Goal: Information Seeking & Learning: Learn about a topic

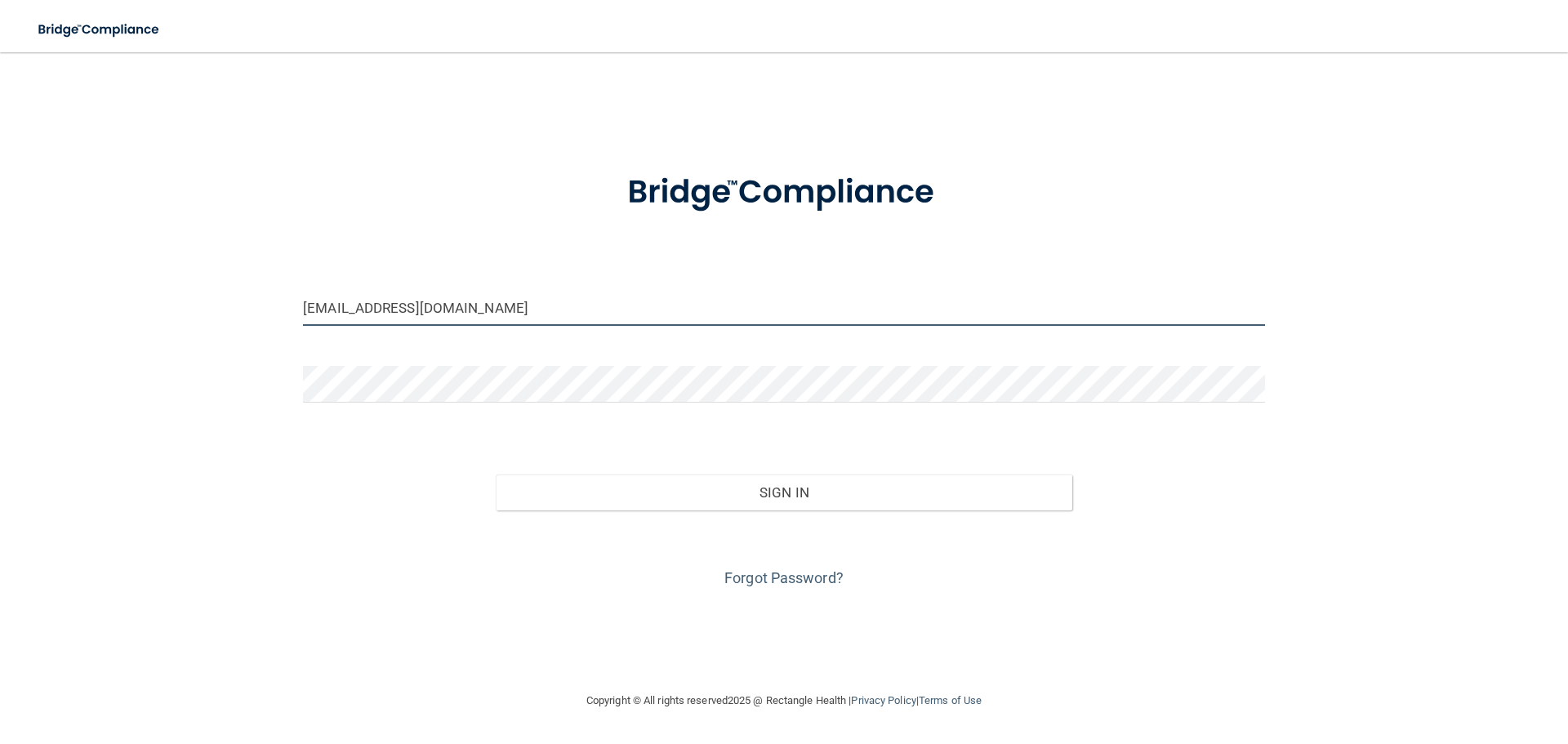
click at [604, 307] on input "barlassmi@gmail.com" at bounding box center [784, 307] width 962 height 37
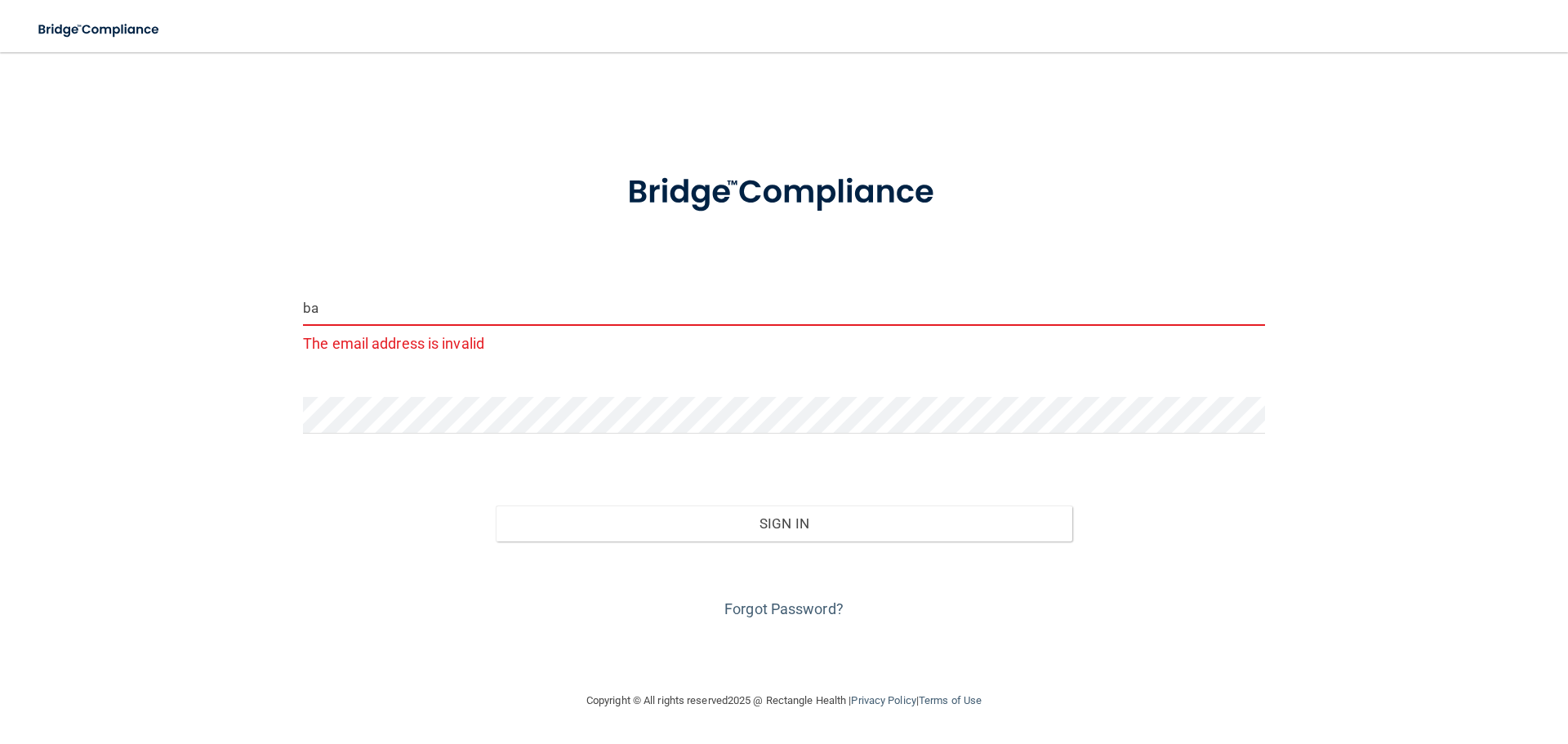
type input "b"
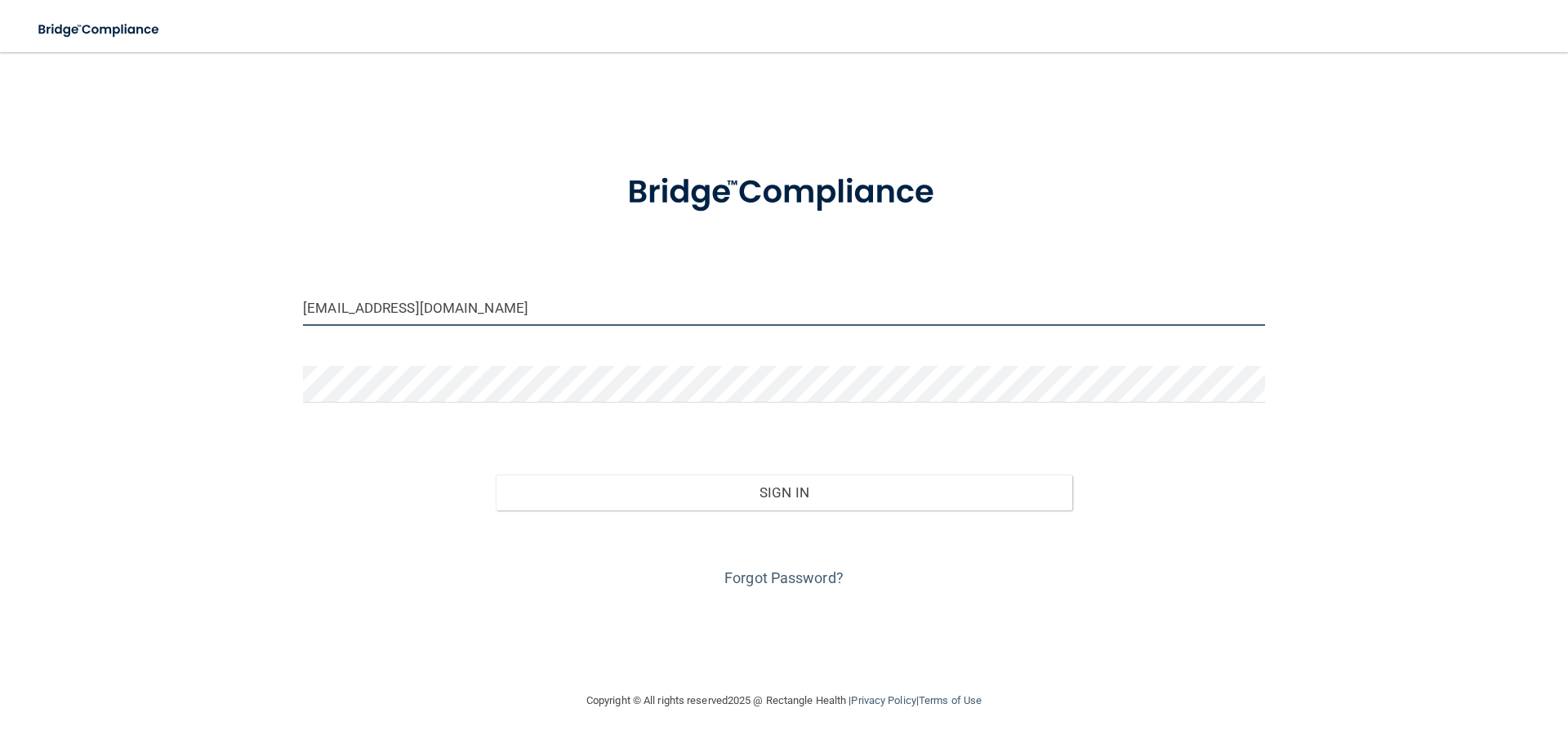
type input "[EMAIL_ADDRESS][DOMAIN_NAME]"
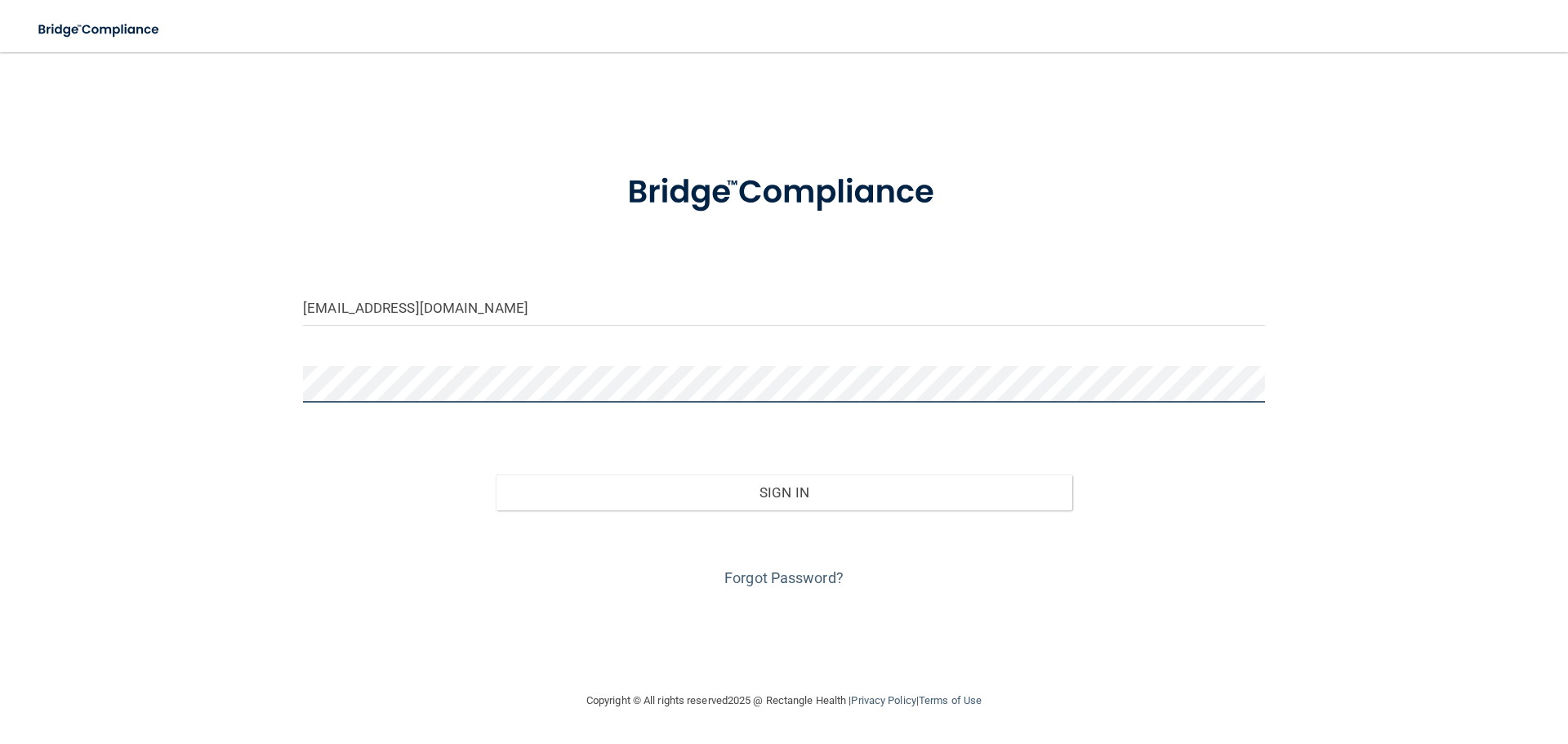
click at [0, 364] on html "Toggle navigation Manage My Enterprise Manage My Location rani@blueskydentalcli…" at bounding box center [784, 372] width 1568 height 744
click at [495, 475] on button "Sign In" at bounding box center [784, 493] width 577 height 36
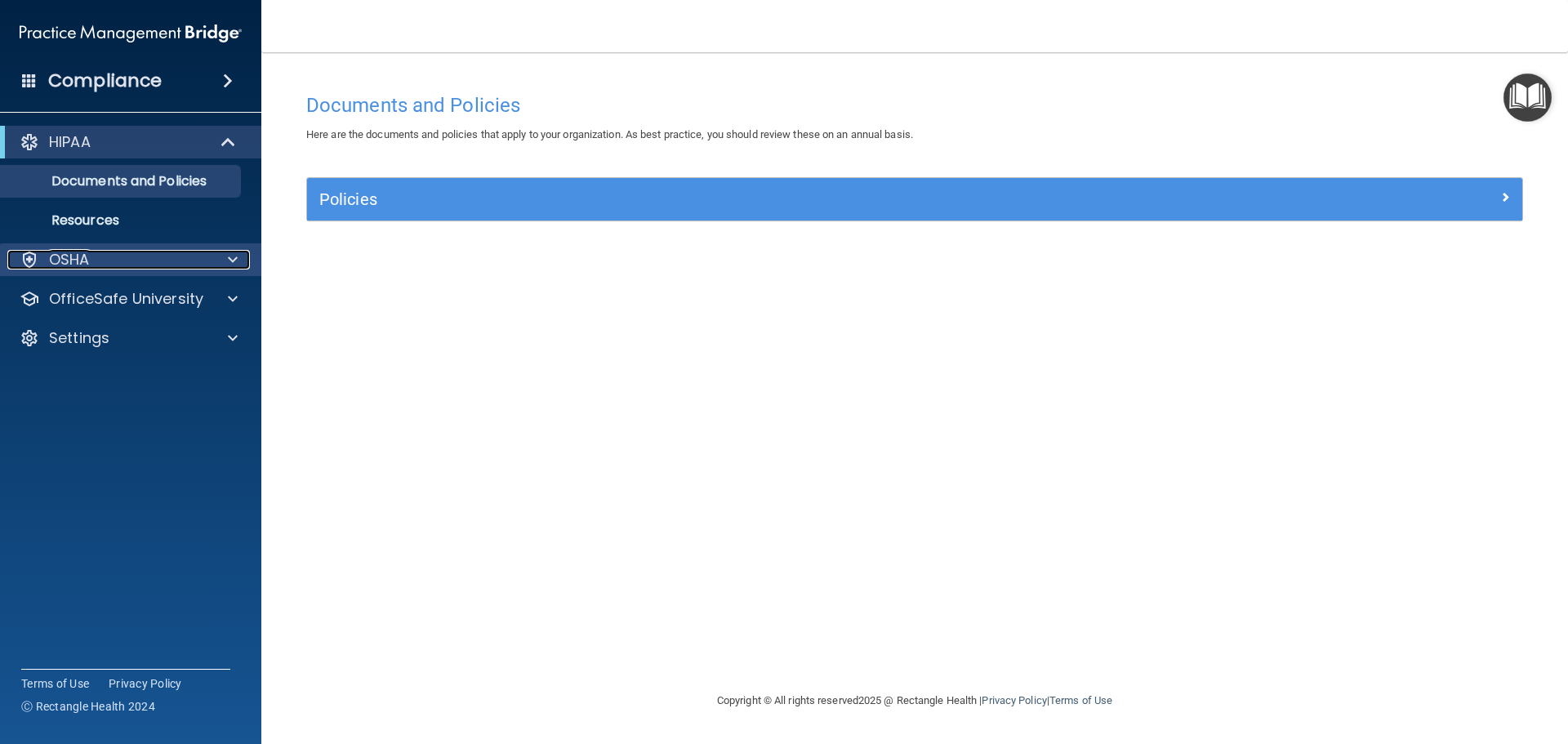
click at [121, 258] on div "OSHA" at bounding box center [108, 260] width 202 height 20
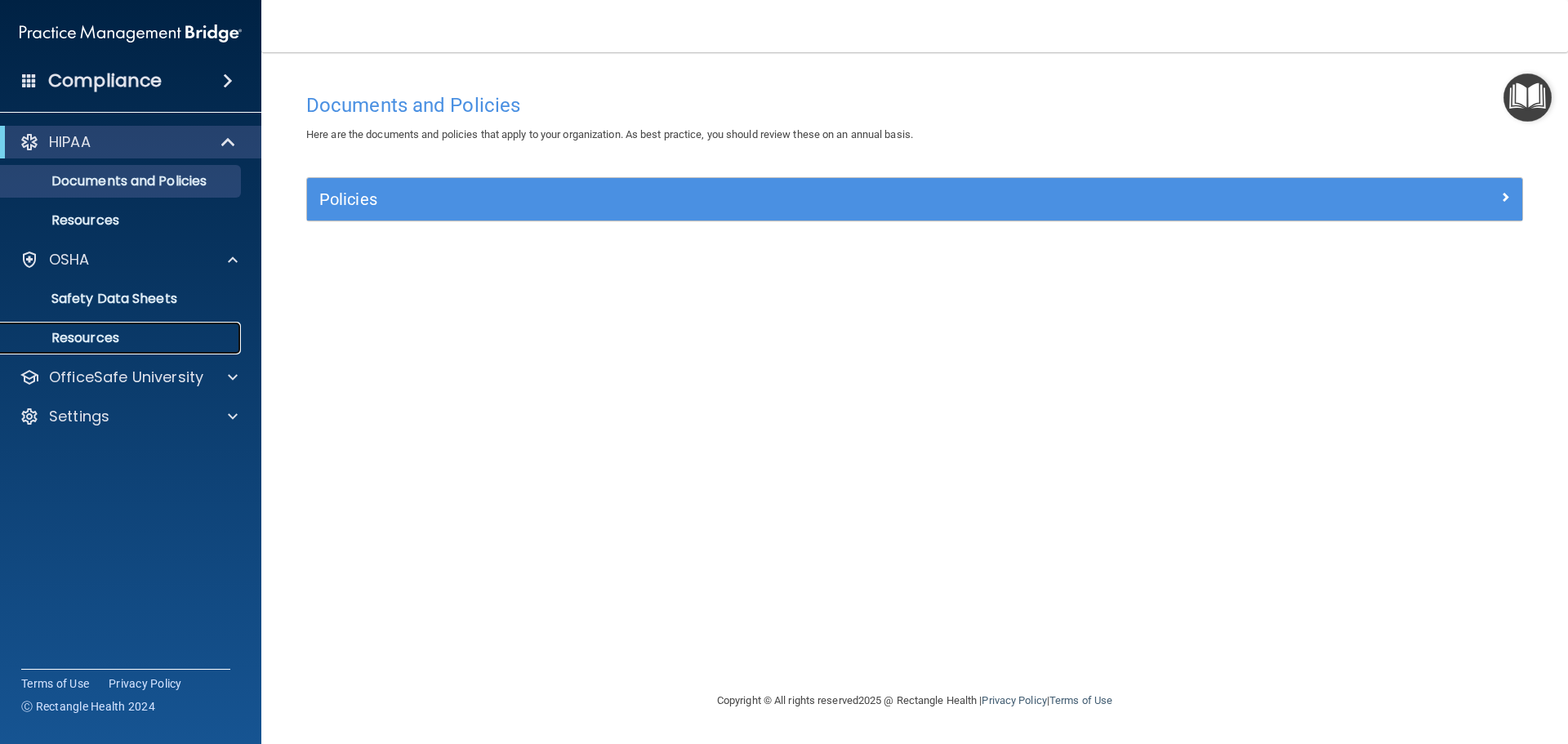
click at [94, 338] on p "Resources" at bounding box center [122, 339] width 223 height 17
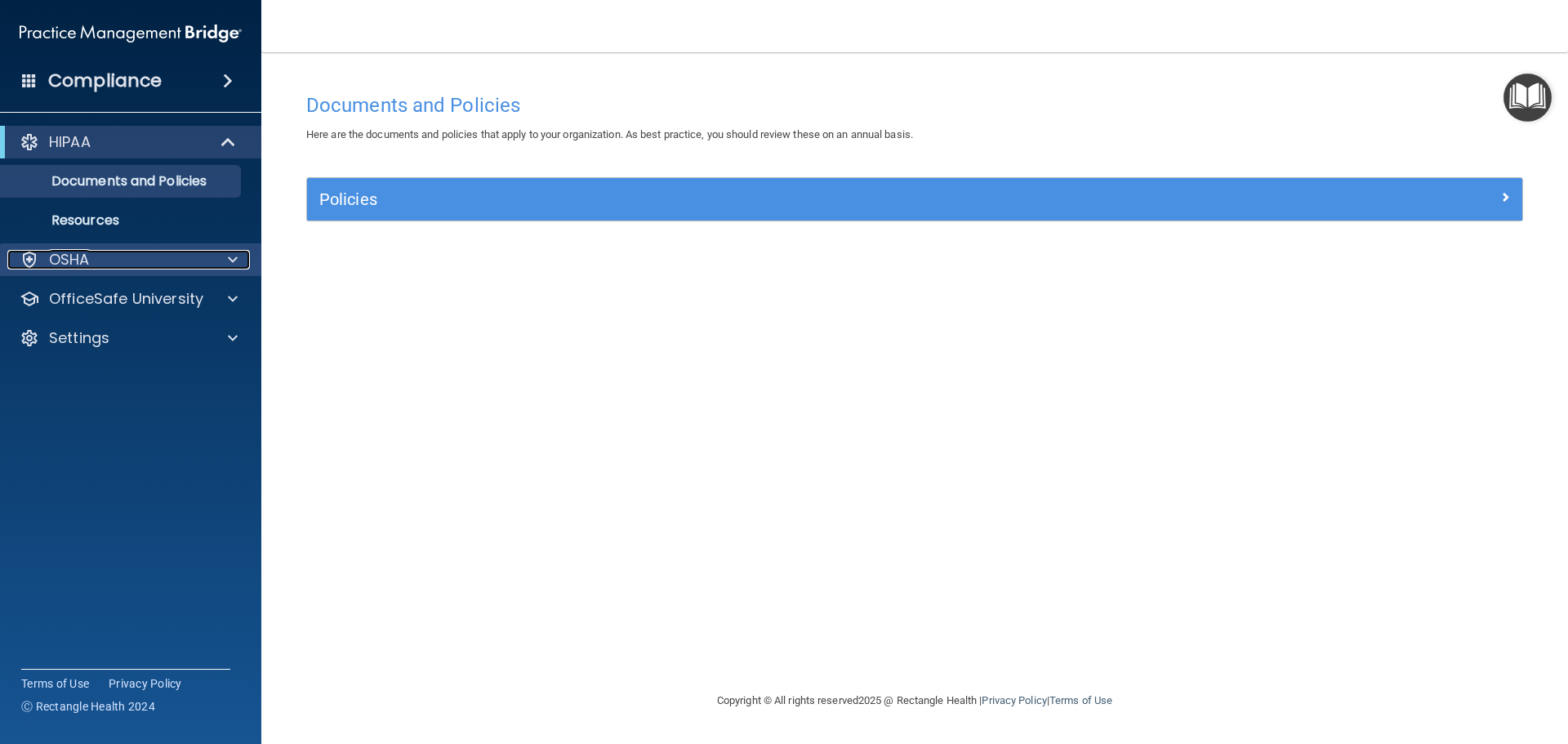
click at [92, 264] on div "OSHA" at bounding box center [108, 260] width 202 height 20
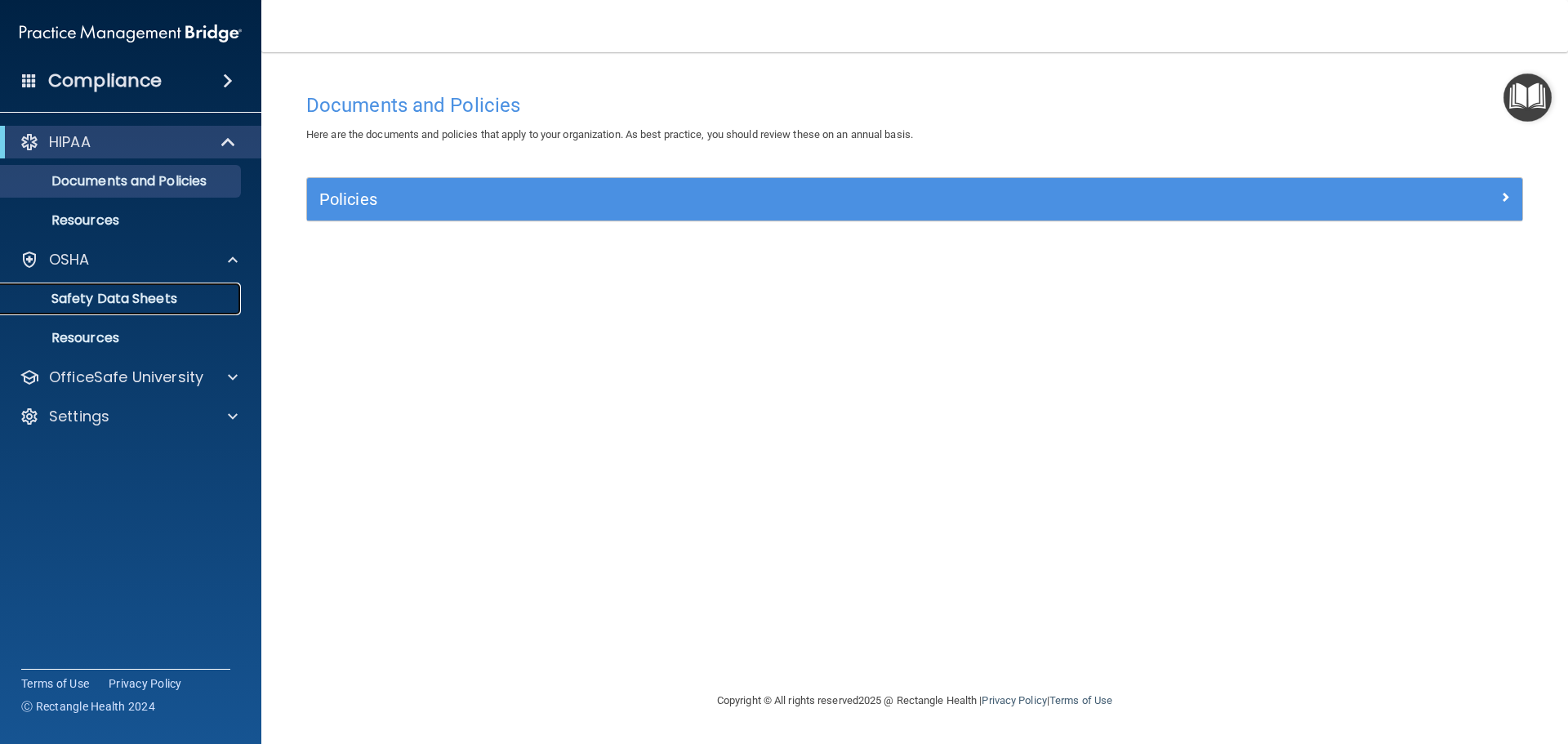
click at [159, 298] on p "Safety Data Sheets" at bounding box center [122, 299] width 223 height 17
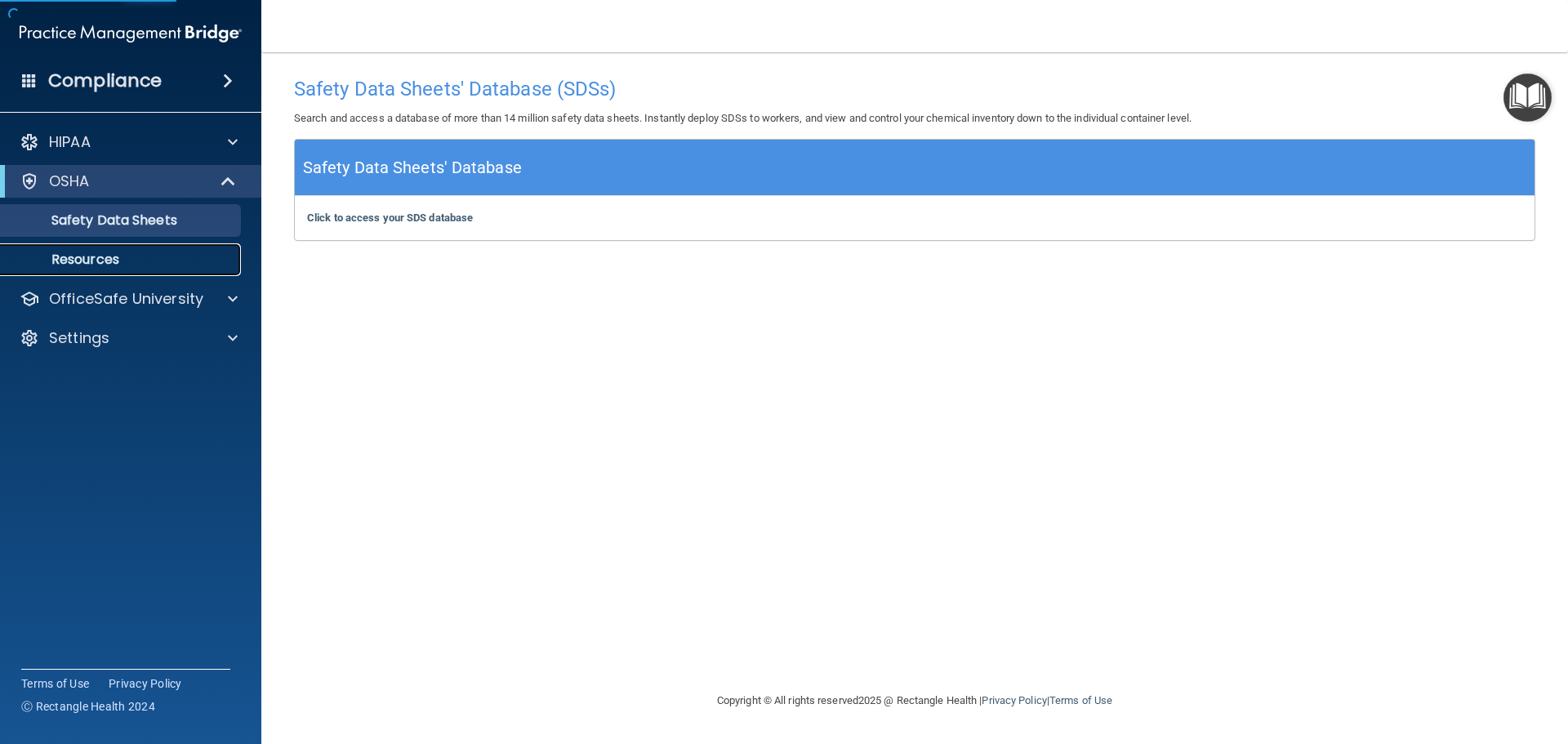
click at [104, 265] on p "Resources" at bounding box center [122, 260] width 223 height 17
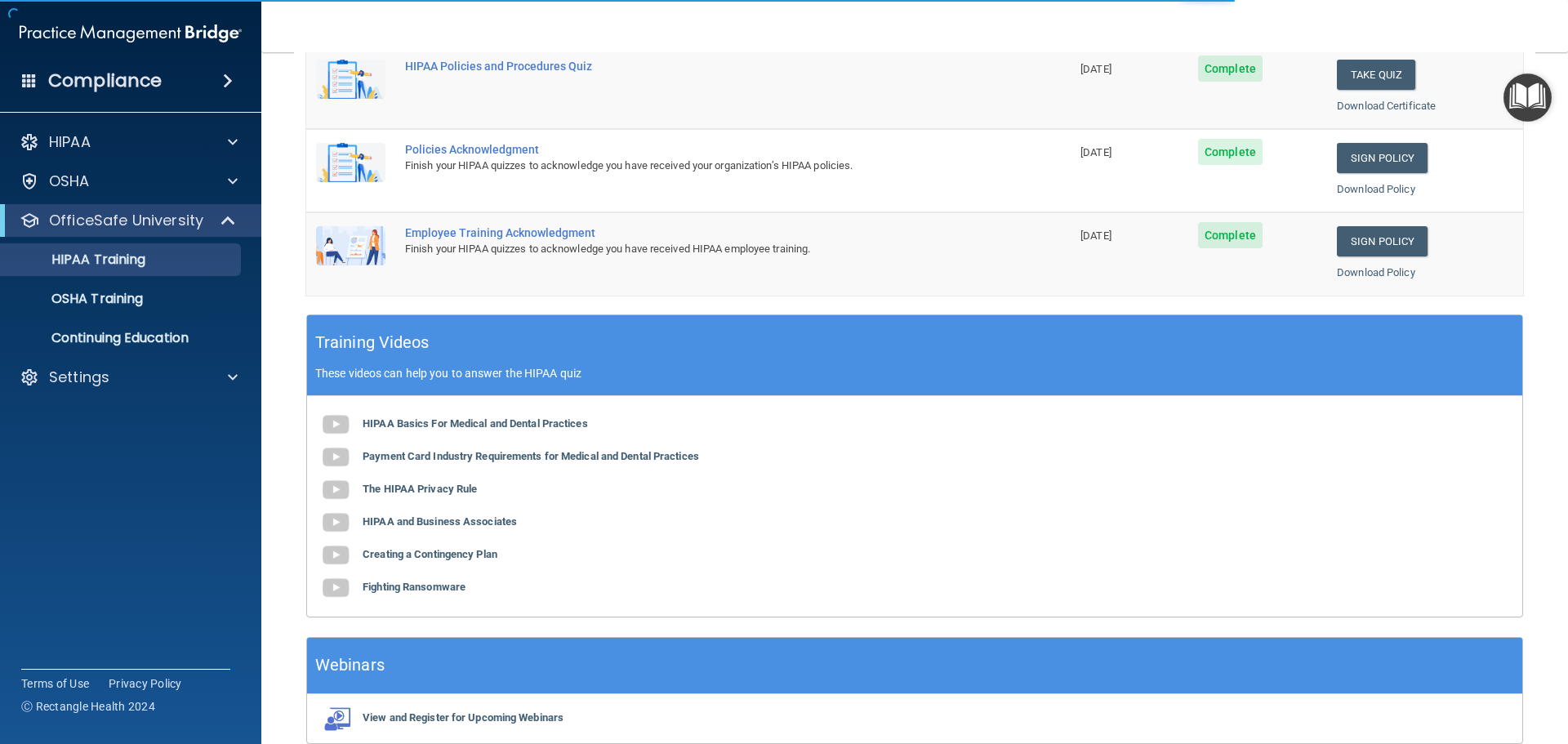
scroll to position [486, 0]
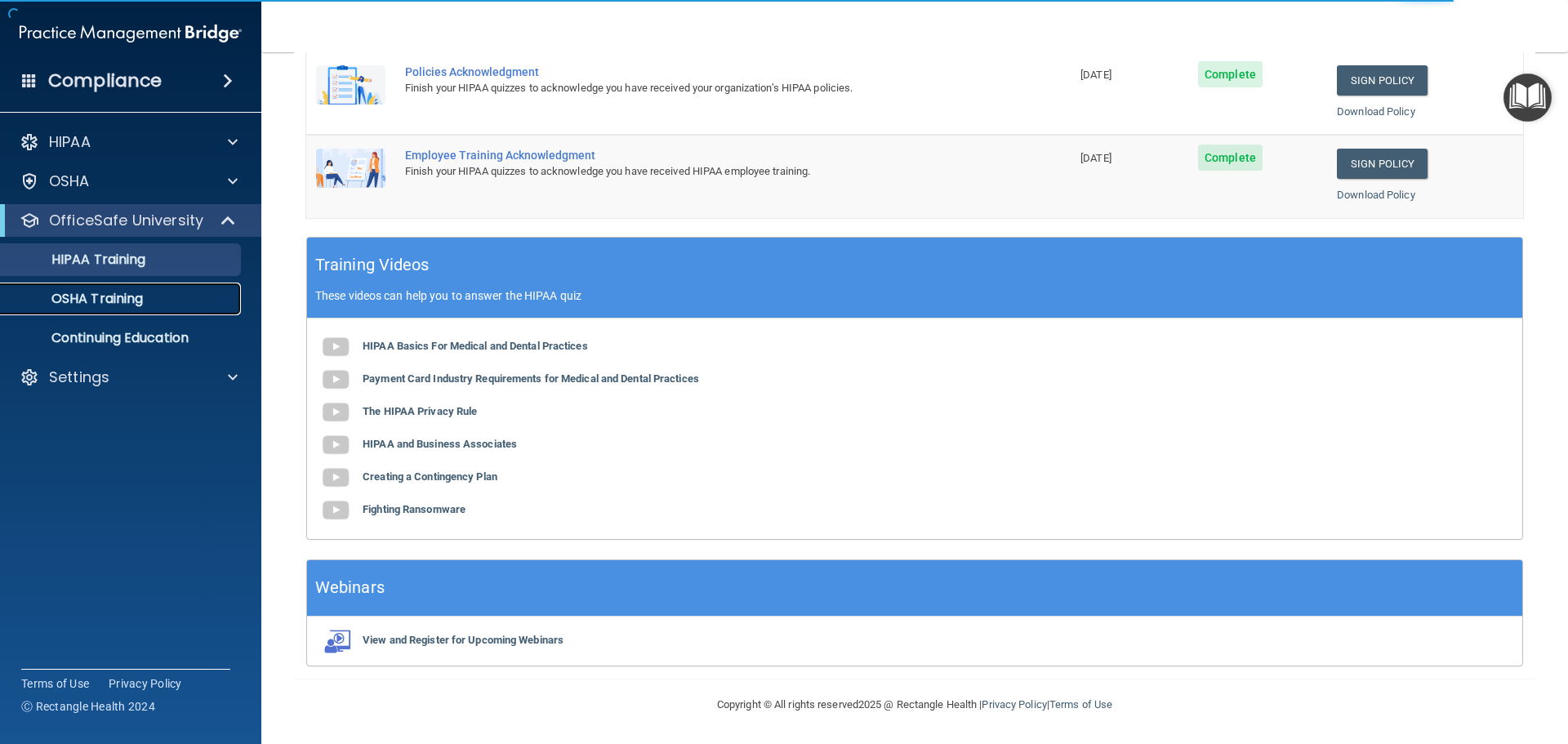
click at [98, 301] on p "OSHA Training" at bounding box center [77, 299] width 132 height 17
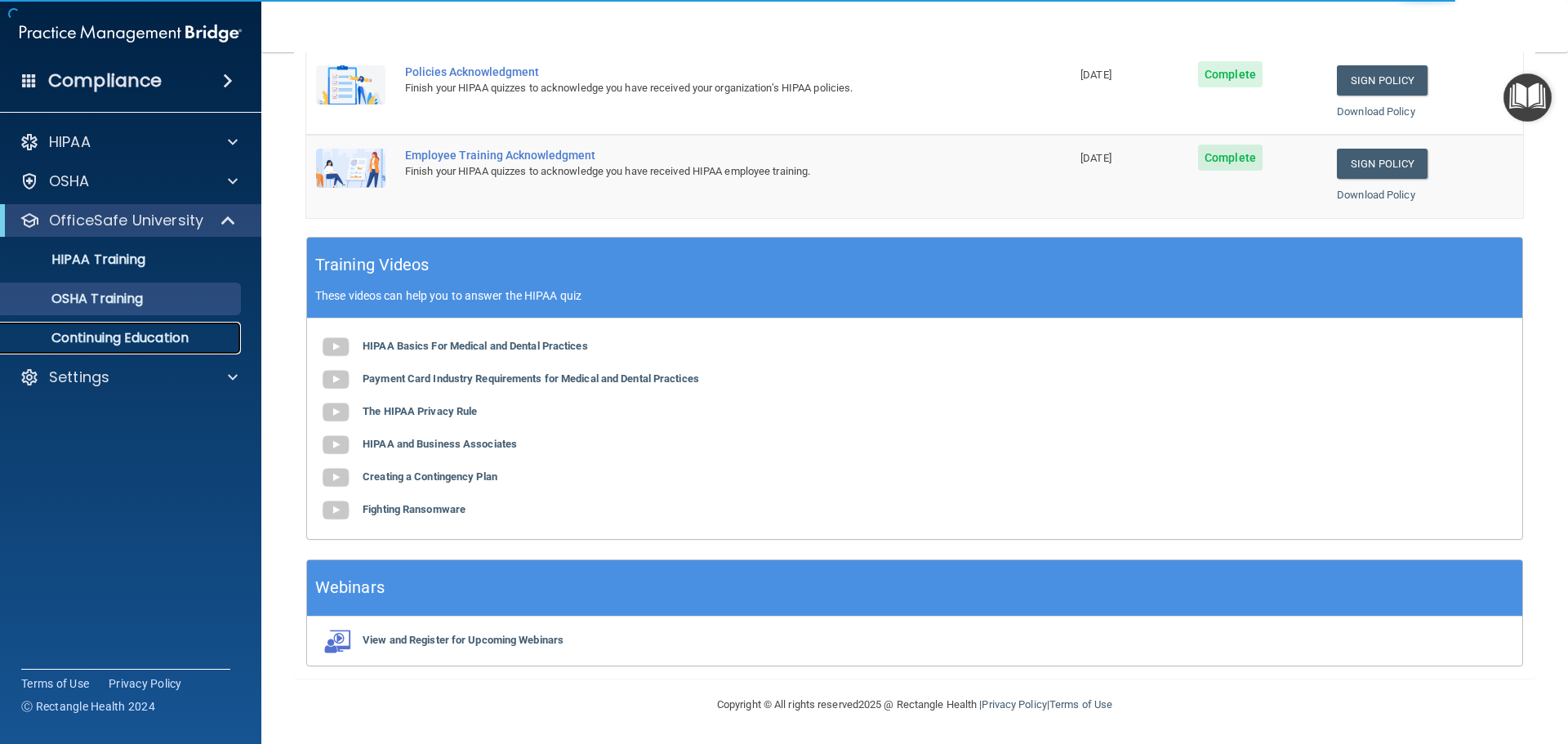
click at [120, 343] on p "Continuing Education" at bounding box center [122, 339] width 223 height 17
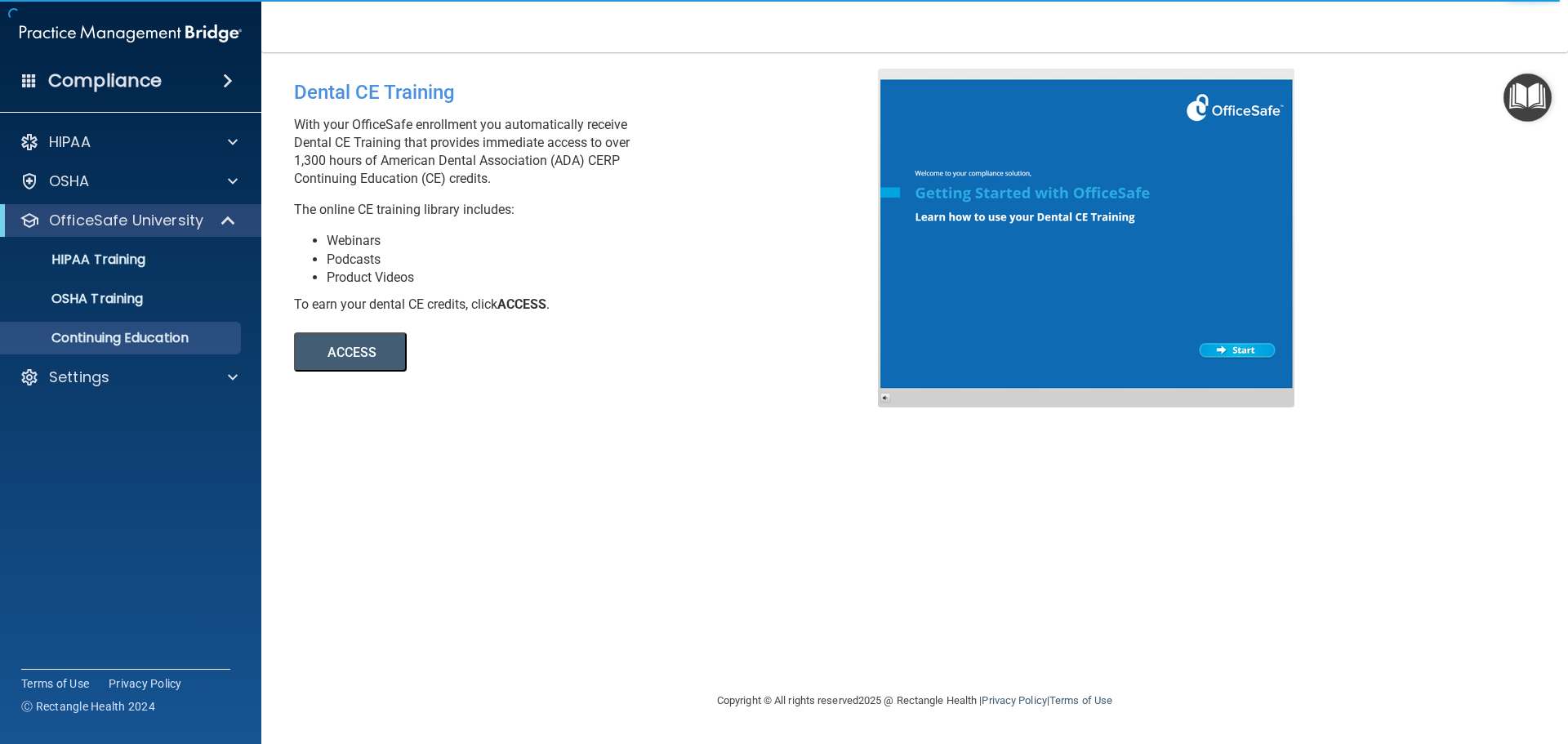
click at [350, 345] on button "ACCESS" at bounding box center [350, 352] width 112 height 39
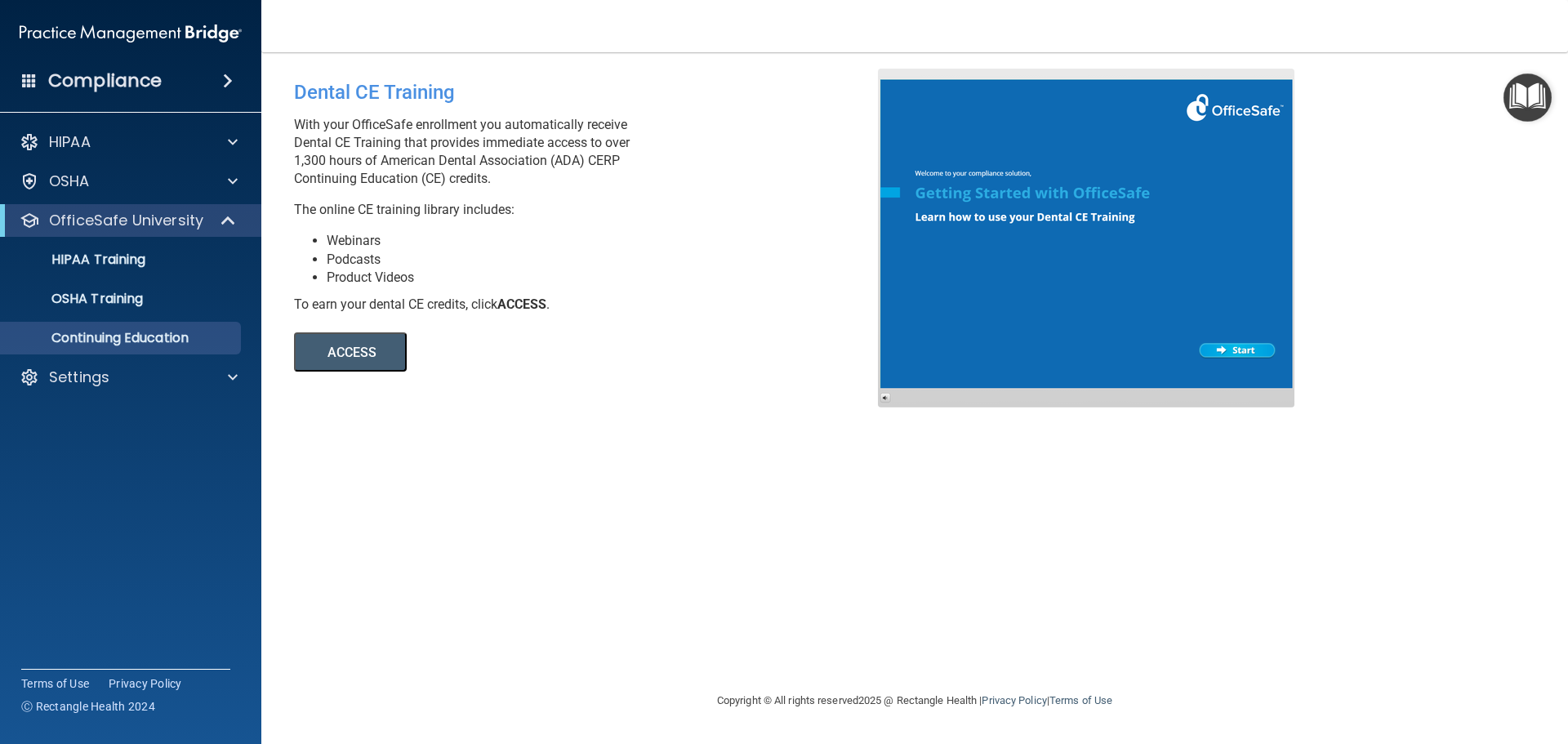
click at [1206, 345] on div at bounding box center [1086, 238] width 416 height 339
click at [126, 292] on p "OSHA Training" at bounding box center [77, 299] width 132 height 17
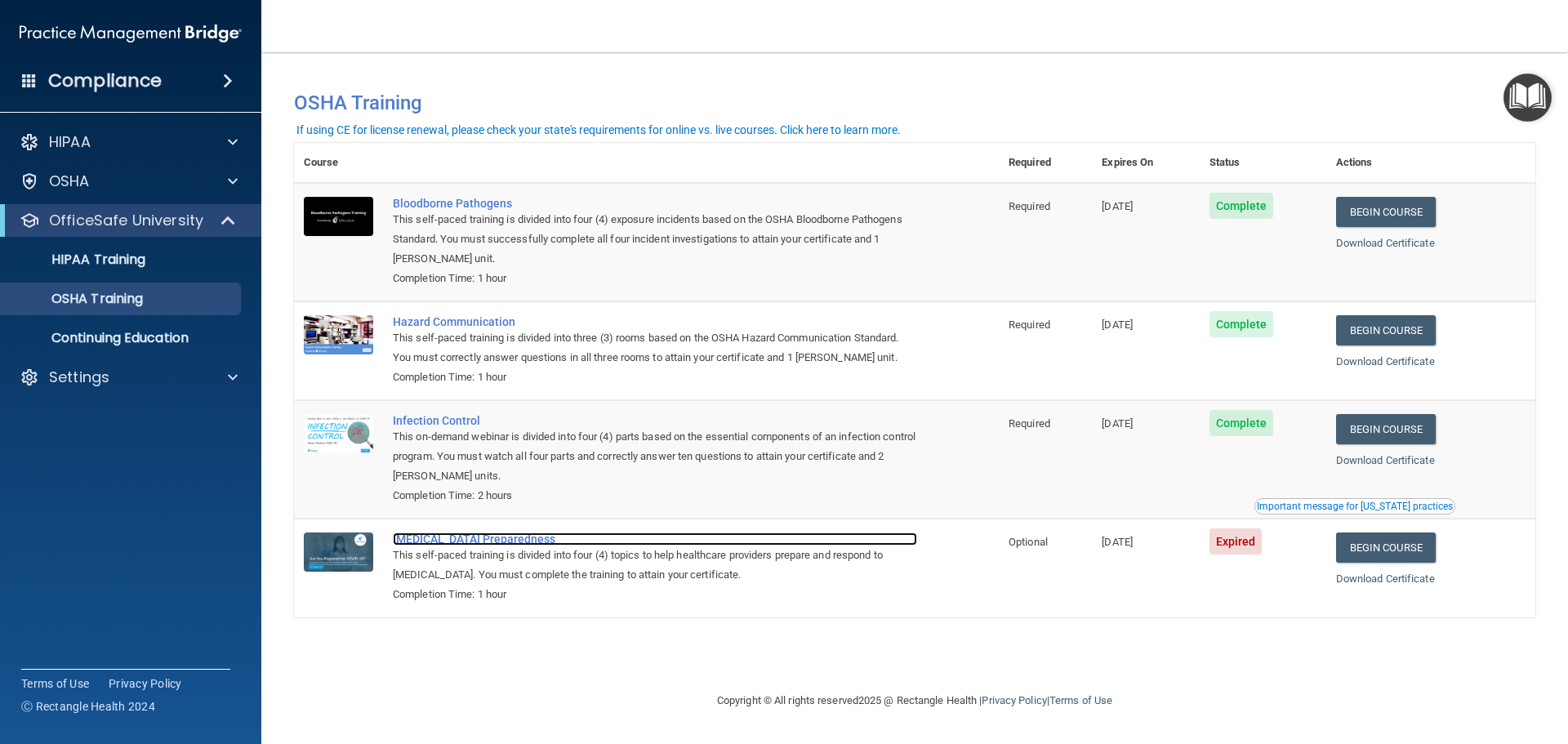
click at [453, 539] on div "COVID-19 Preparedness" at bounding box center [655, 539] width 524 height 13
